Goal: Find specific page/section: Find specific page/section

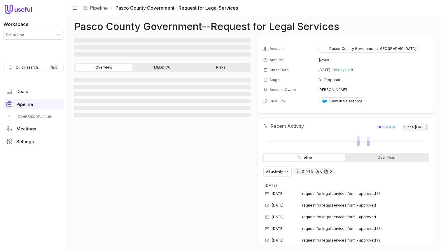
scroll to position [8, 0]
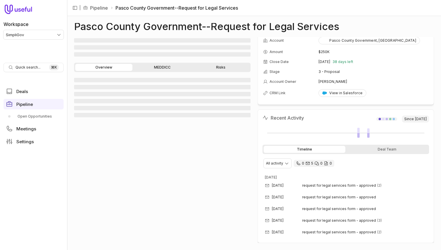
click at [158, 63] on div "Overview MEDDICC Risks" at bounding box center [162, 67] width 177 height 9
click at [158, 65] on link "MEDDICC" at bounding box center [162, 67] width 57 height 7
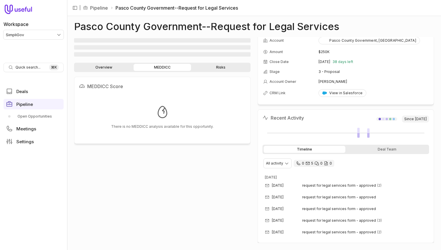
click at [114, 71] on div "Overview MEDDICC Risks" at bounding box center [162, 67] width 177 height 9
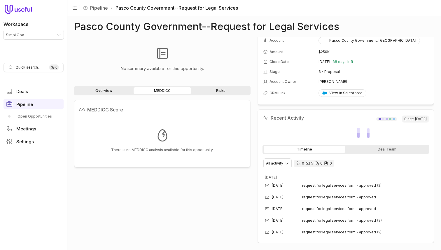
click at [226, 91] on link "Risks" at bounding box center [220, 90] width 57 height 7
